Goal: Check status: Check status

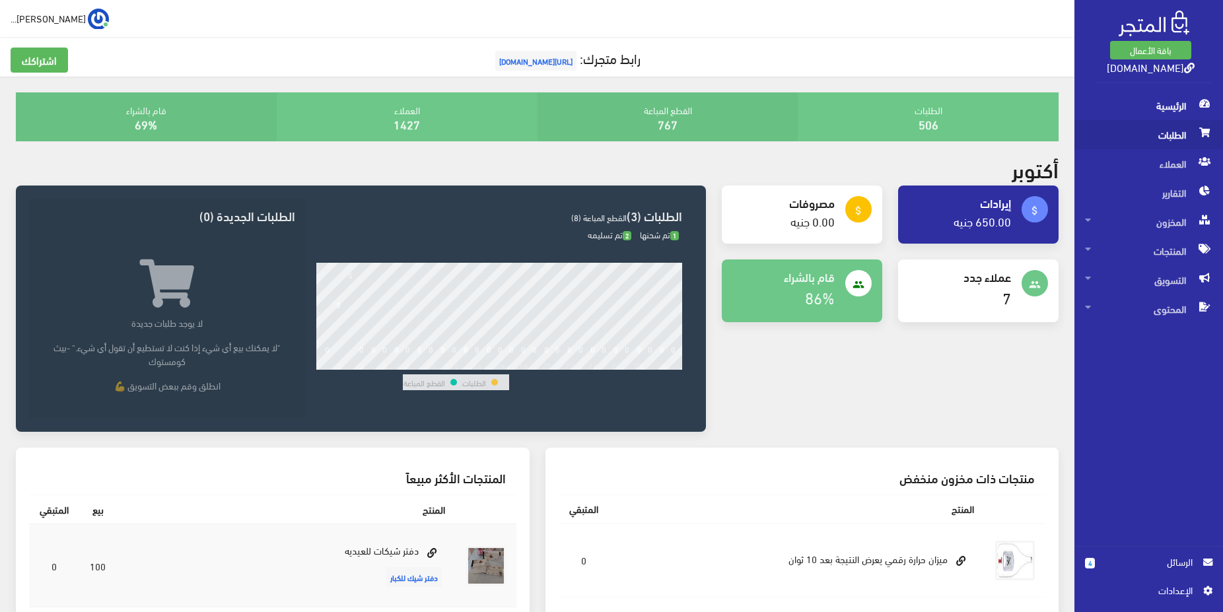
click at [1181, 134] on span "الطلبات" at bounding box center [1148, 134] width 127 height 29
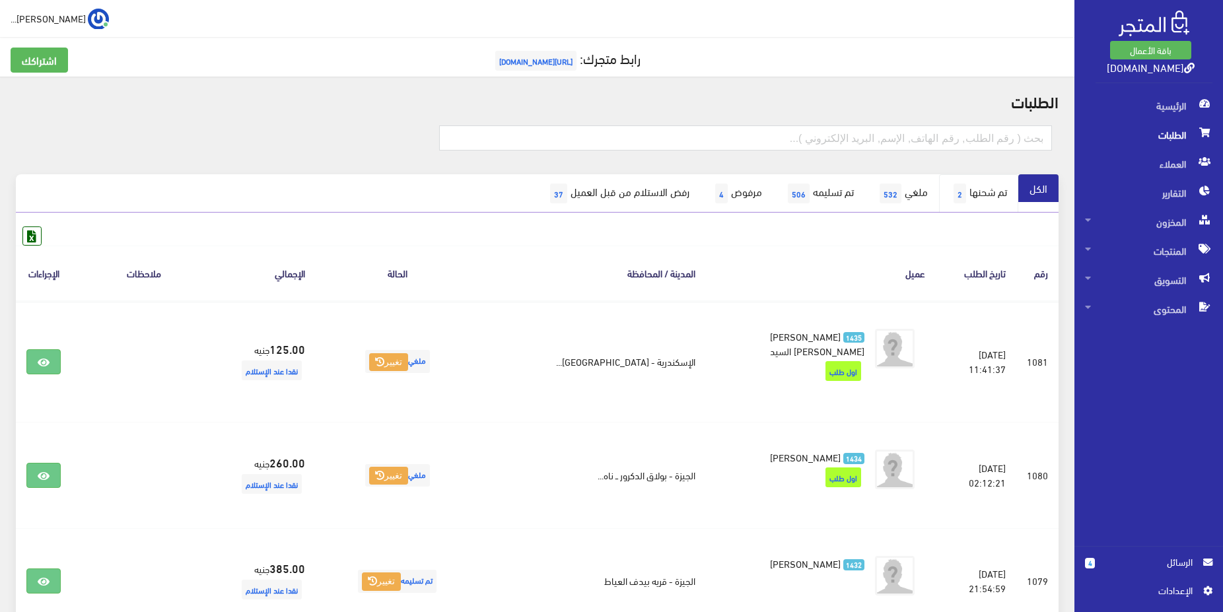
click at [988, 191] on link "تم شحنها 2" at bounding box center [978, 193] width 79 height 38
click at [976, 196] on link "تم شحنها 2" at bounding box center [978, 193] width 79 height 38
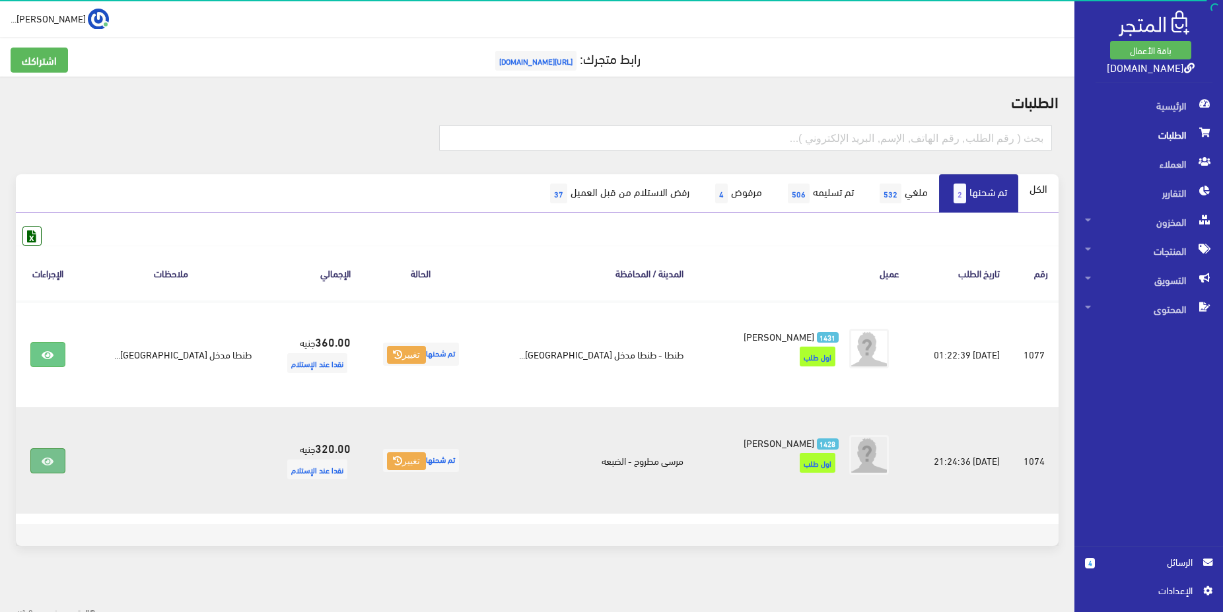
drag, startPoint x: 72, startPoint y: 469, endPoint x: 64, endPoint y: 469, distance: 8.0
click at [65, 469] on td at bounding box center [48, 460] width 64 height 106
click at [53, 466] on icon at bounding box center [48, 461] width 12 height 11
